Goal: Task Accomplishment & Management: Use online tool/utility

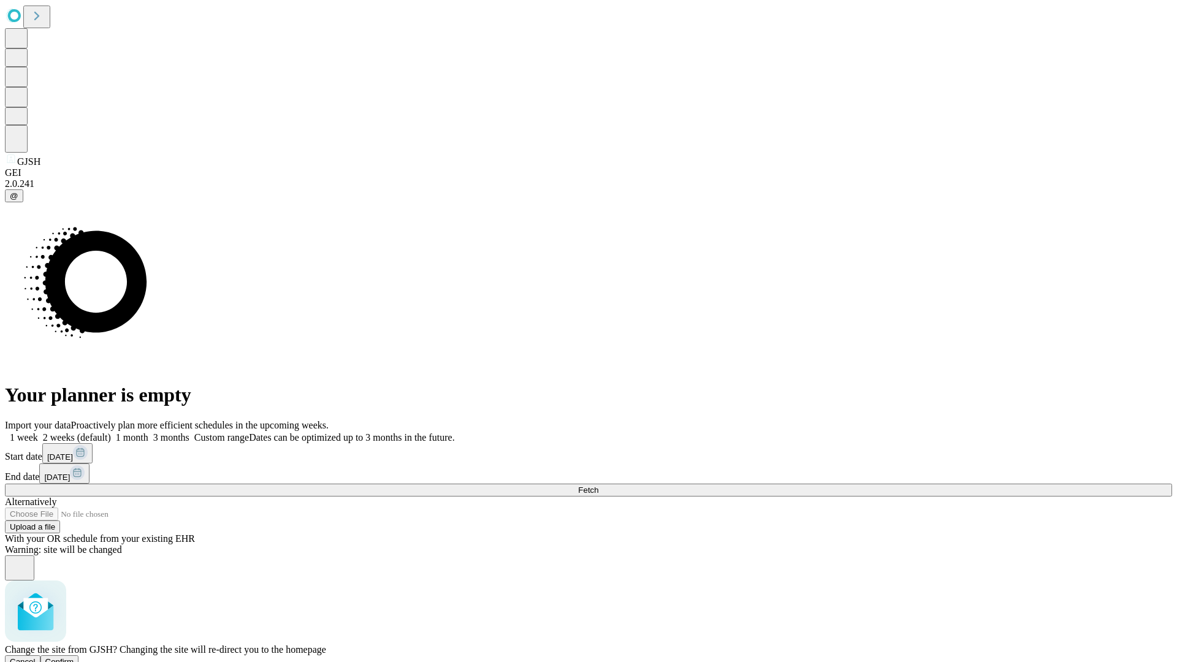
click at [74, 657] on span "Confirm" at bounding box center [59, 661] width 29 height 9
click at [148, 432] on label "1 month" at bounding box center [129, 437] width 37 height 10
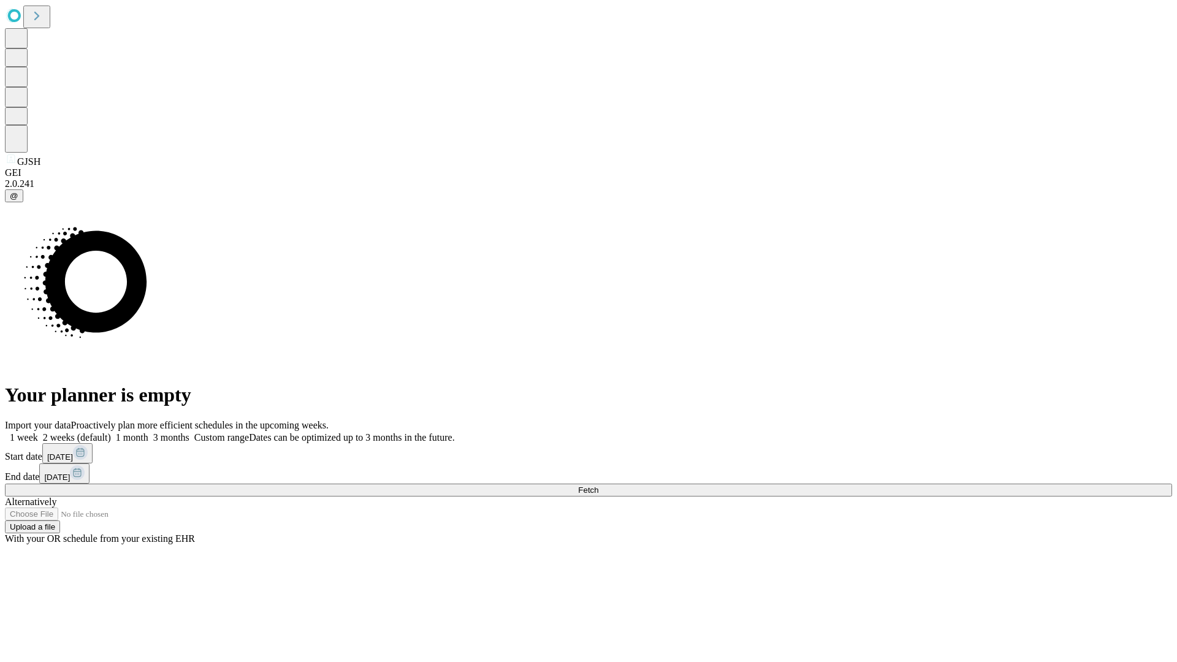
click at [598, 486] on span "Fetch" at bounding box center [588, 490] width 20 height 9
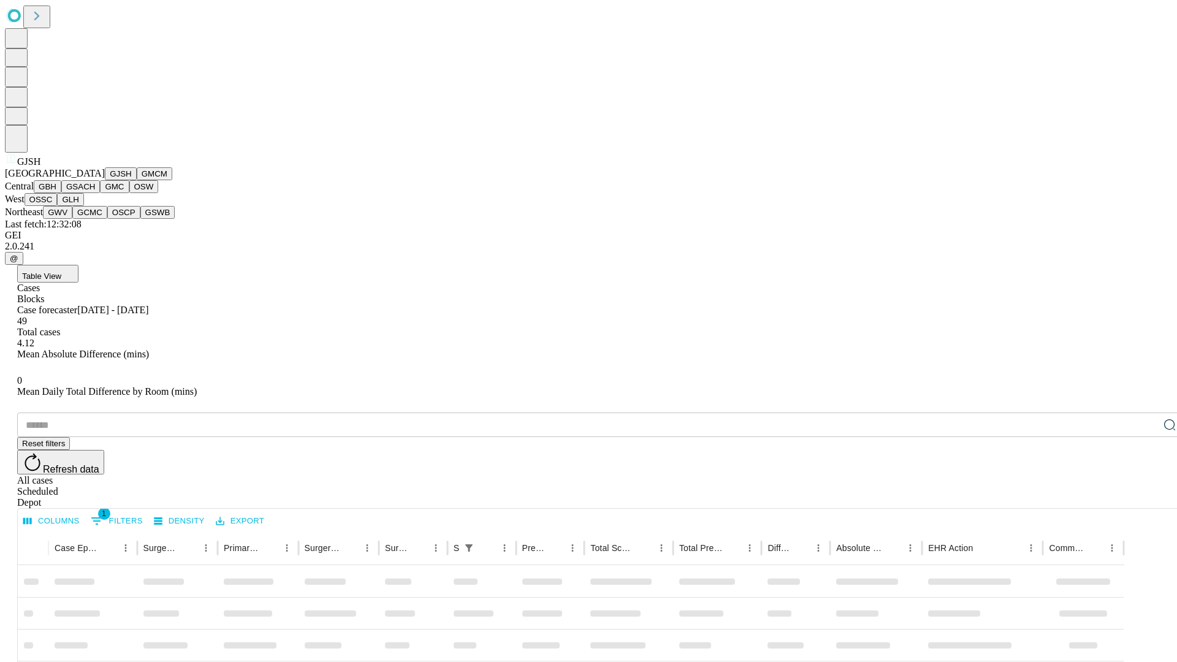
click at [137, 180] on button "GMCM" at bounding box center [155, 173] width 36 height 13
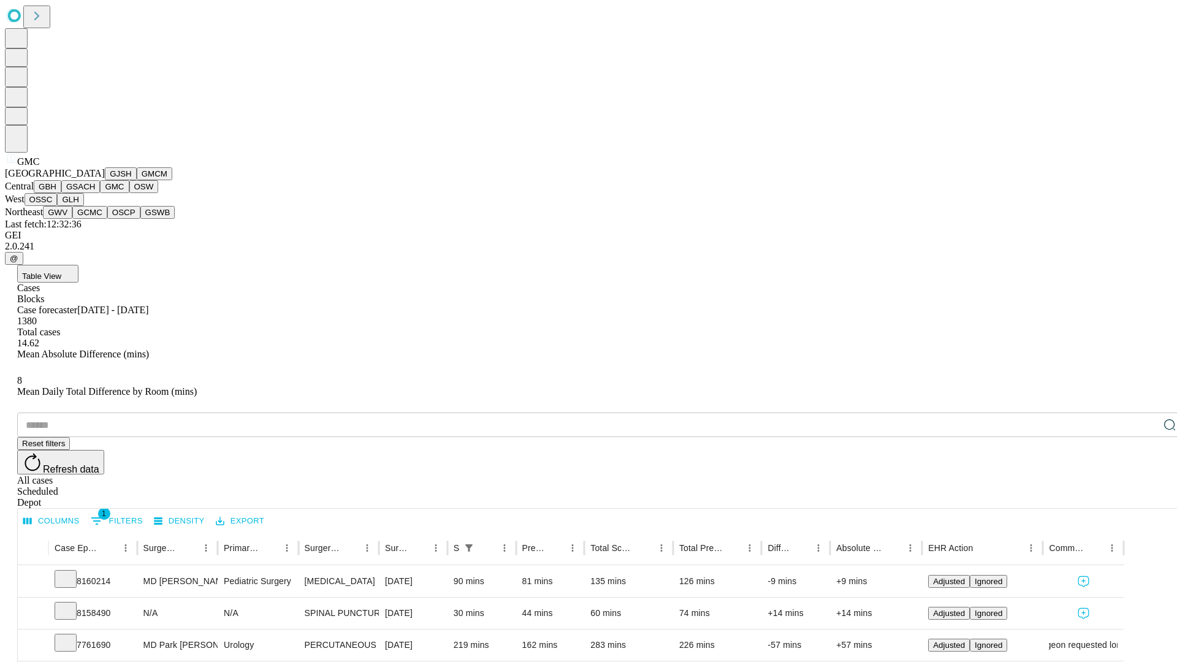
click at [129, 193] on button "OSW" at bounding box center [143, 186] width 29 height 13
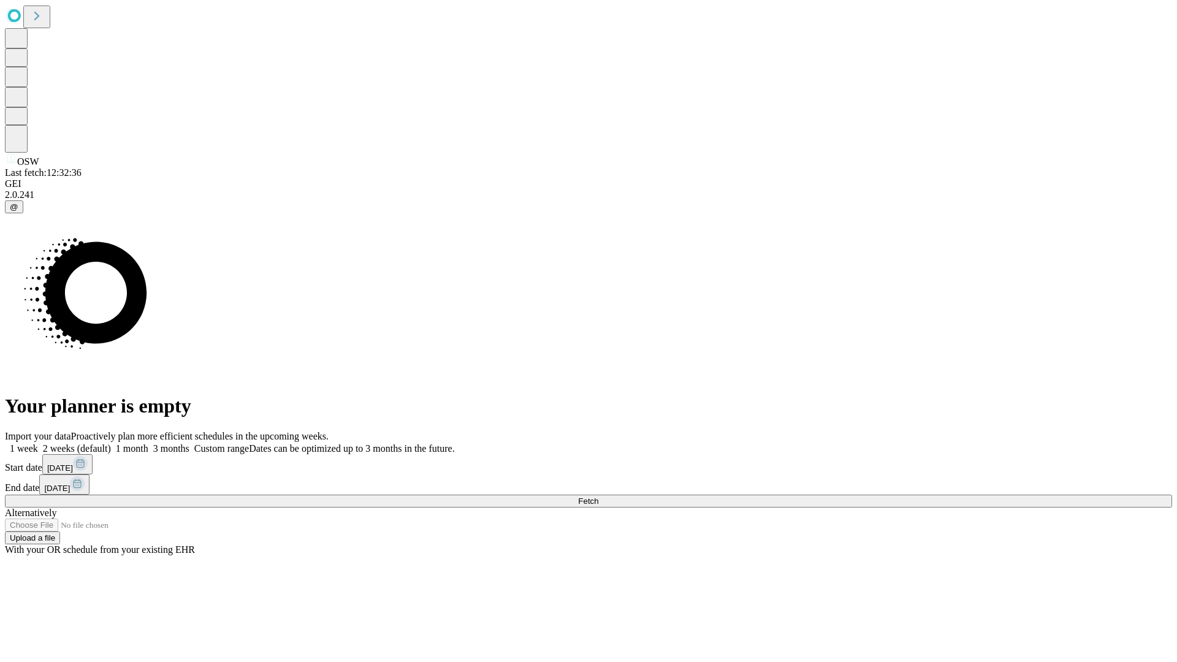
click at [148, 443] on label "1 month" at bounding box center [129, 448] width 37 height 10
click at [598, 497] on span "Fetch" at bounding box center [588, 501] width 20 height 9
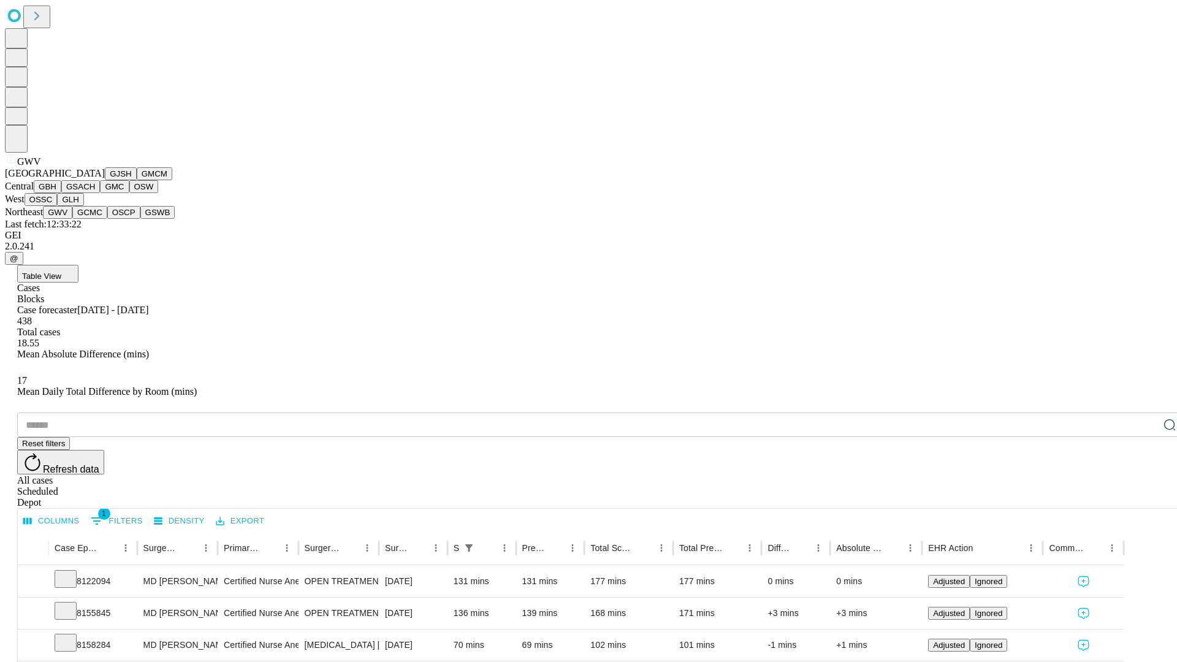
click at [95, 219] on button "GCMC" at bounding box center [89, 212] width 35 height 13
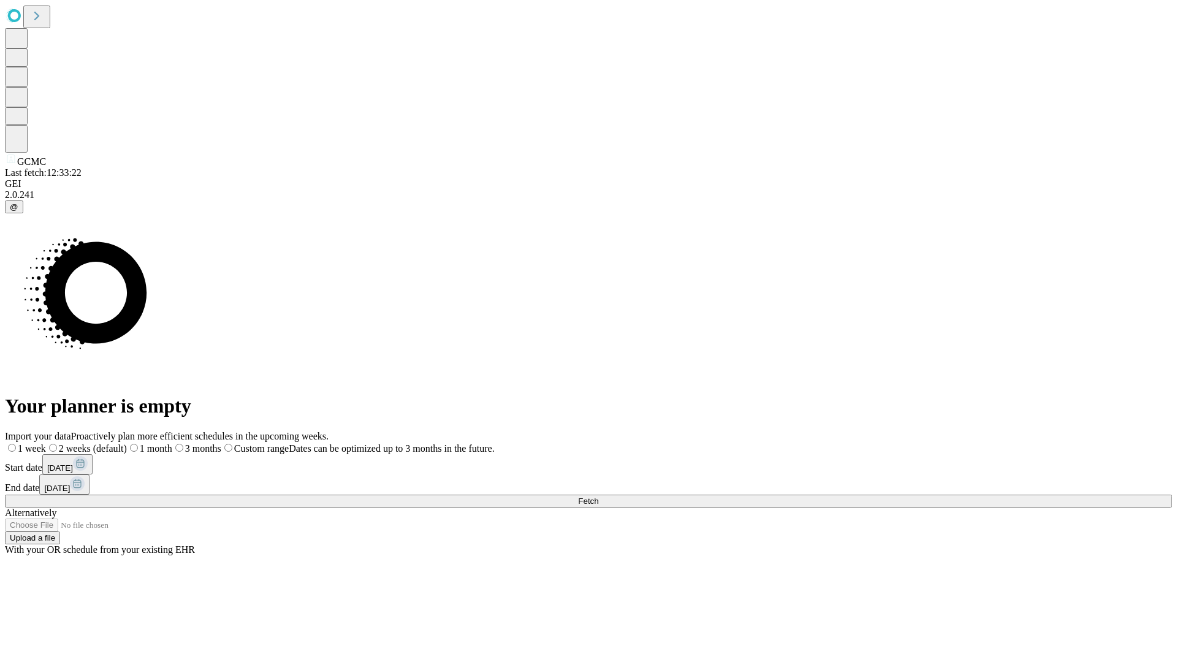
click at [172, 443] on label "1 month" at bounding box center [149, 448] width 45 height 10
click at [598, 497] on span "Fetch" at bounding box center [588, 501] width 20 height 9
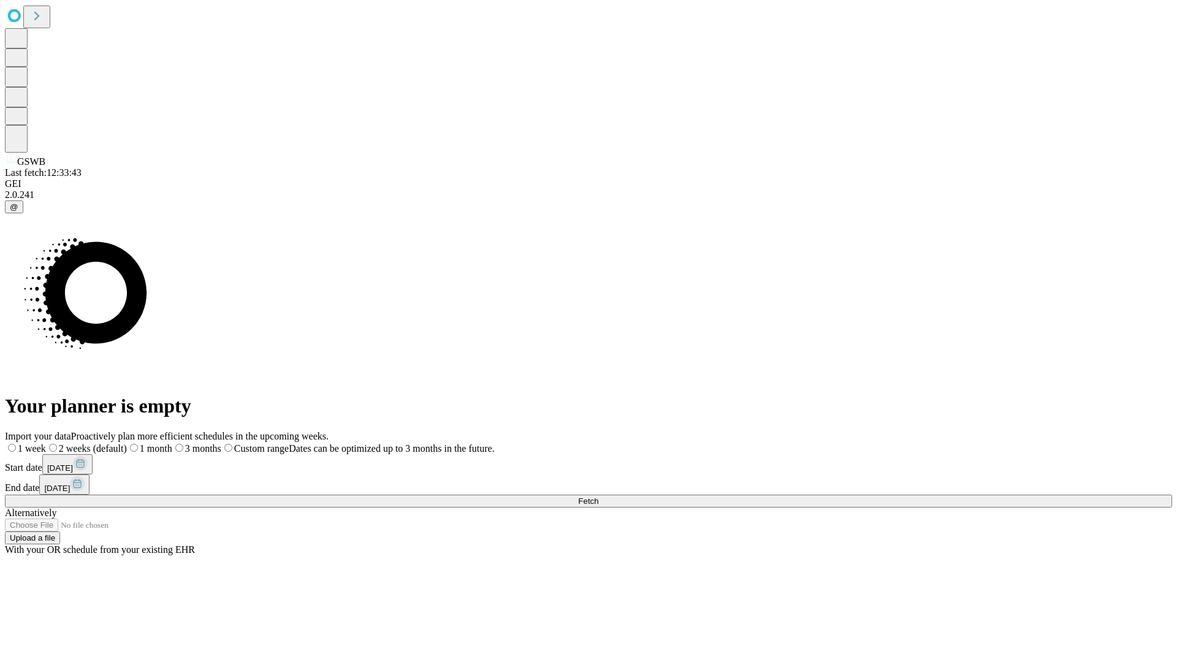
click at [172, 443] on label "1 month" at bounding box center [149, 448] width 45 height 10
click at [598, 497] on span "Fetch" at bounding box center [588, 501] width 20 height 9
